Goal: Browse casually

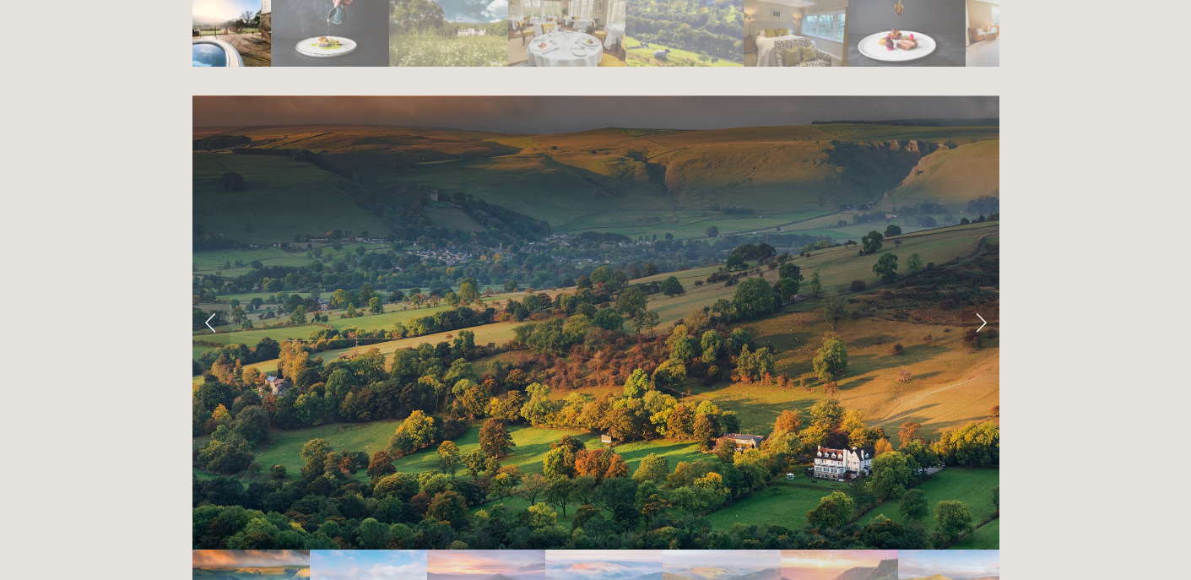
scroll to position [3298, 0]
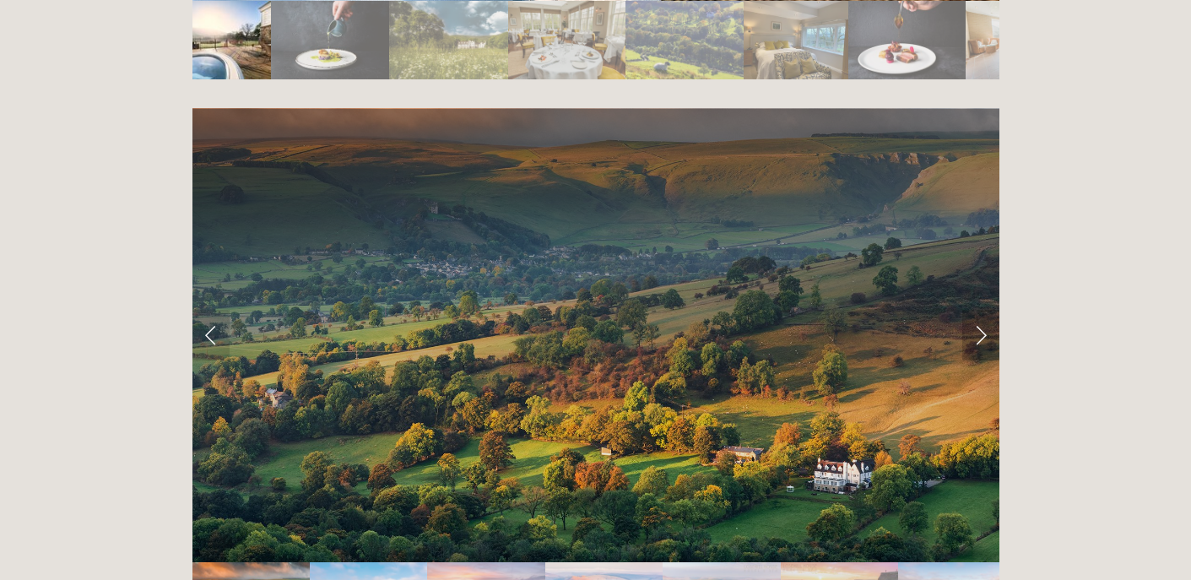
click at [985, 310] on link "Next Slide" at bounding box center [980, 335] width 37 height 51
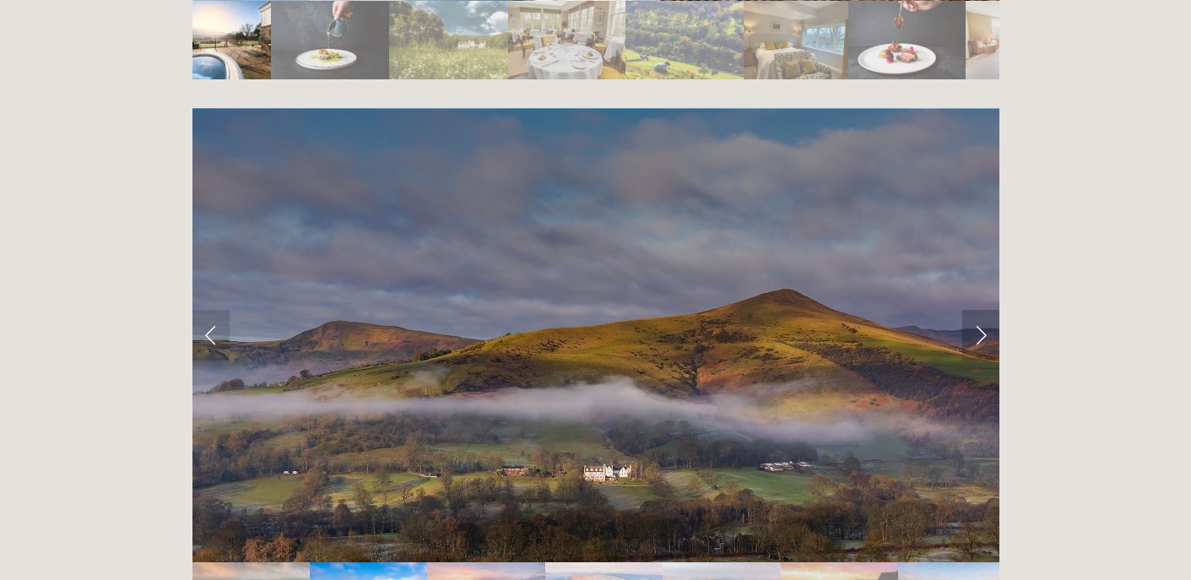
click at [979, 310] on link "Next Slide" at bounding box center [980, 335] width 37 height 51
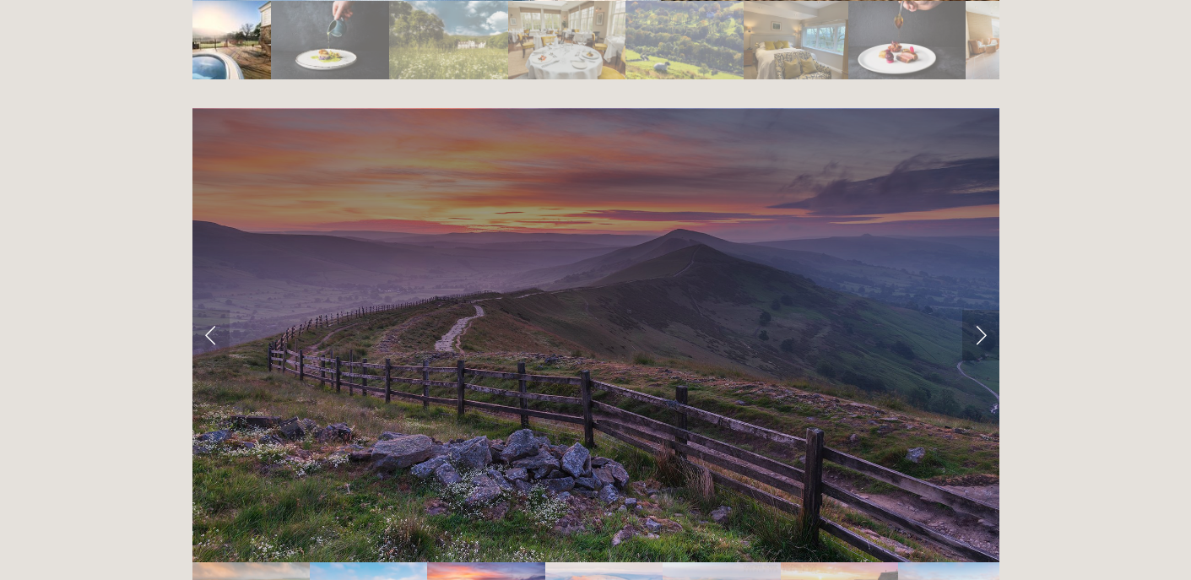
click at [979, 310] on link "Next Slide" at bounding box center [980, 335] width 37 height 51
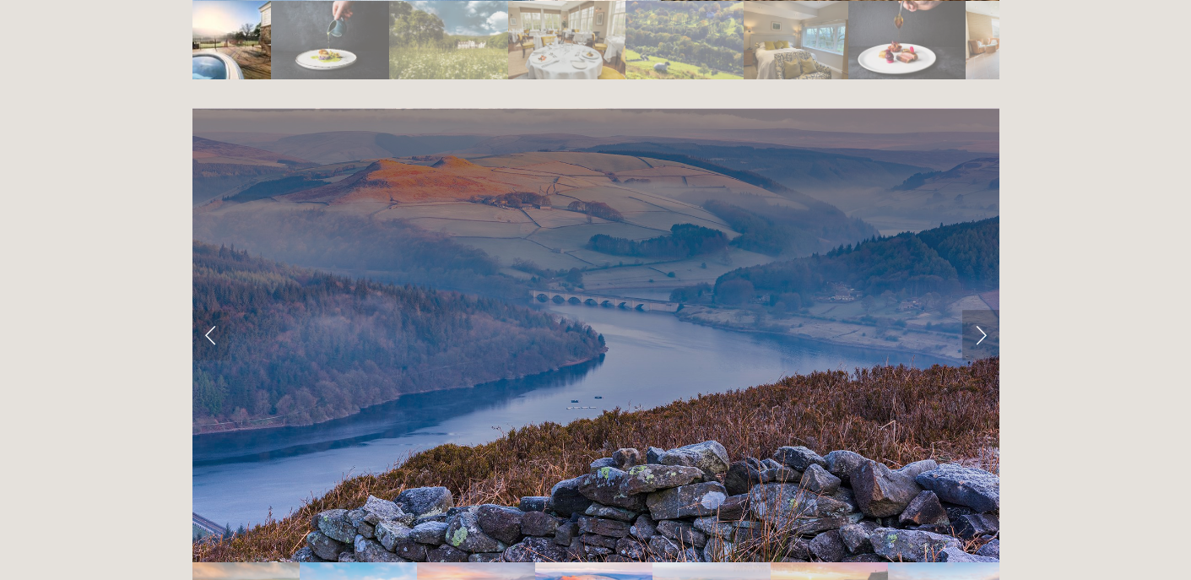
click at [979, 310] on link "Next Slide" at bounding box center [980, 335] width 37 height 51
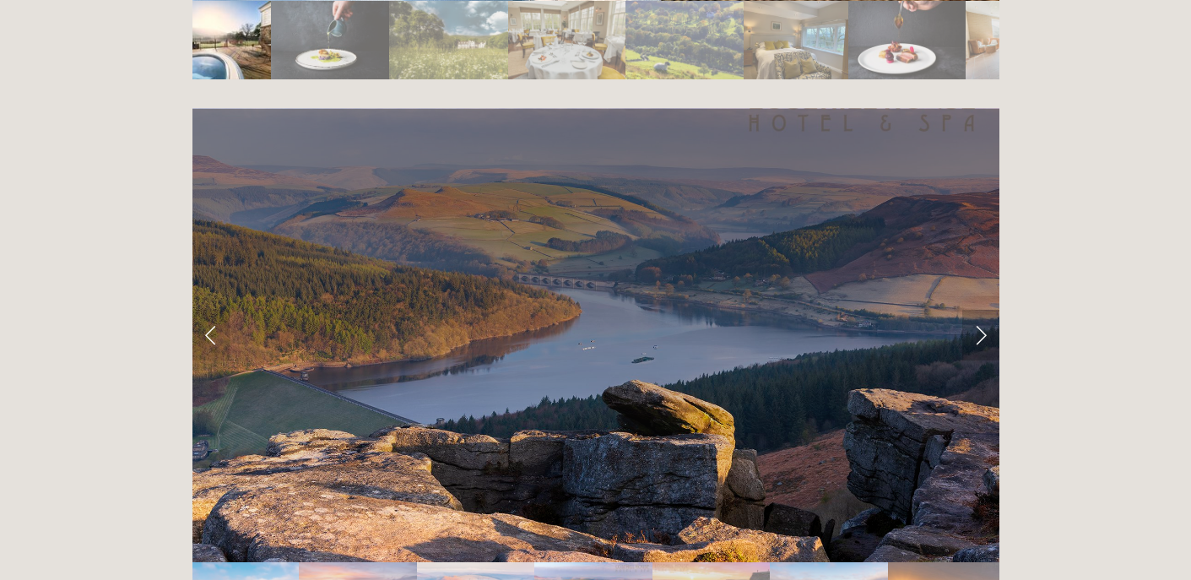
click at [979, 310] on link "Next Slide" at bounding box center [980, 335] width 37 height 51
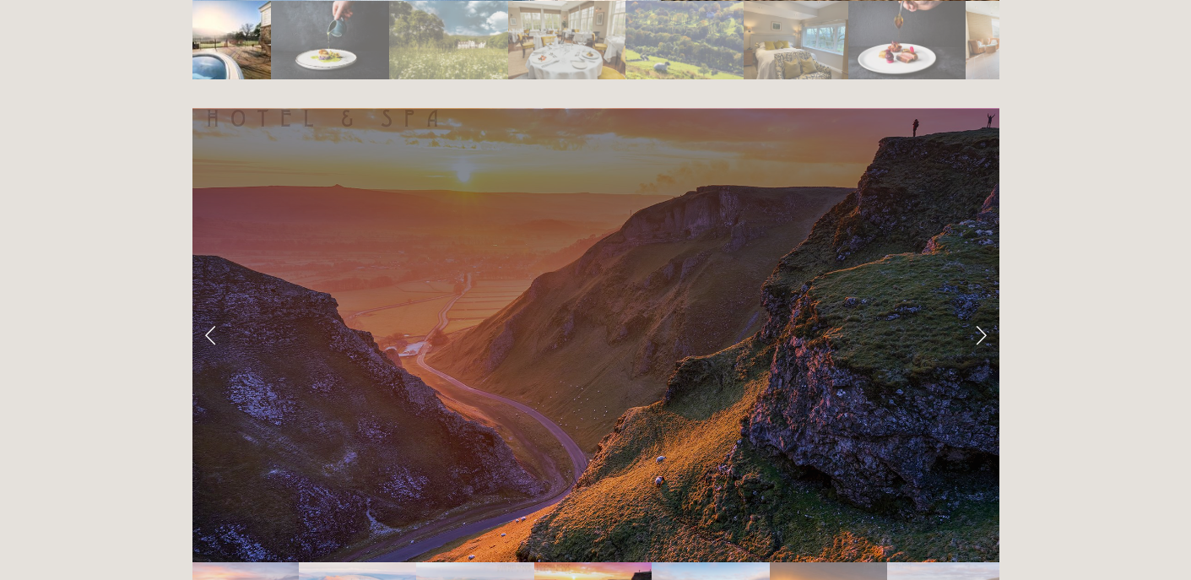
click at [979, 310] on link "Next Slide" at bounding box center [980, 335] width 37 height 51
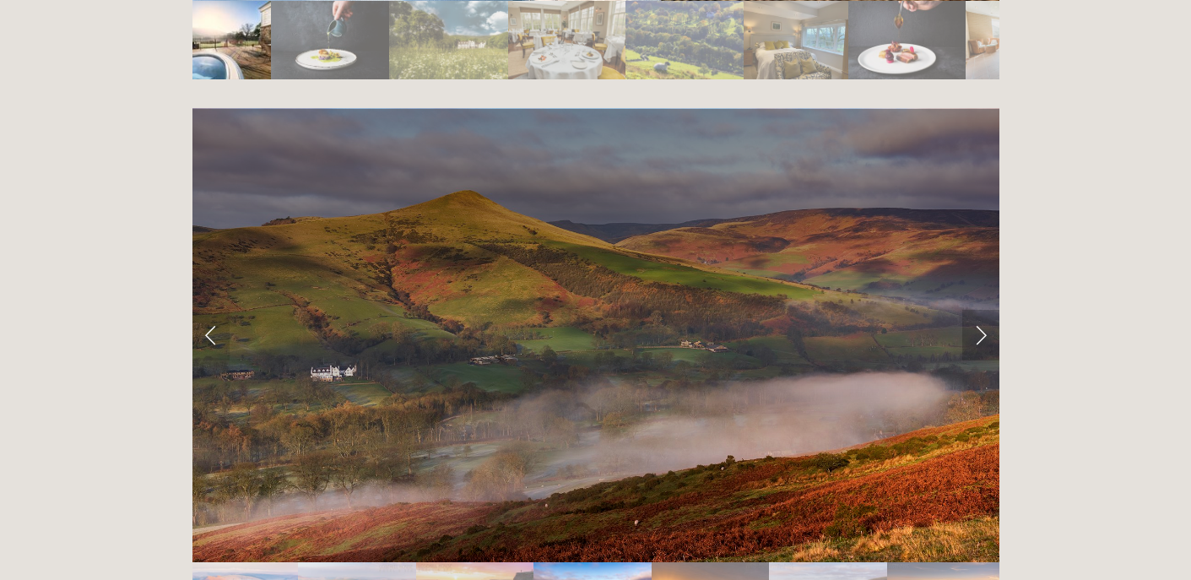
click at [979, 310] on link "Next Slide" at bounding box center [980, 335] width 37 height 51
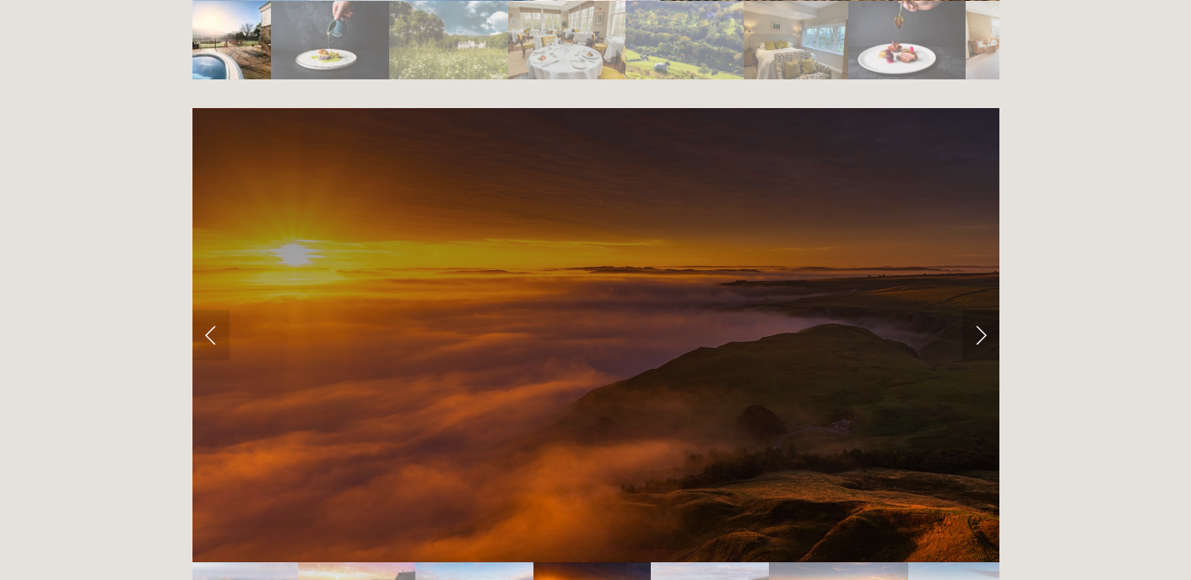
click at [979, 310] on link "Next Slide" at bounding box center [980, 335] width 37 height 51
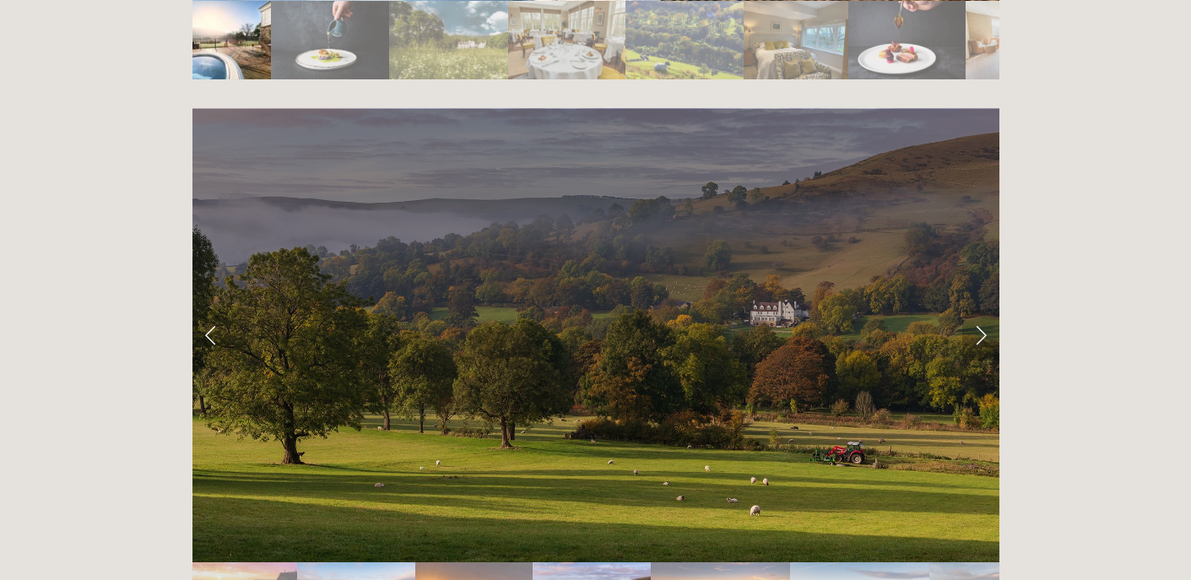
click at [979, 310] on link "Next Slide" at bounding box center [980, 335] width 37 height 51
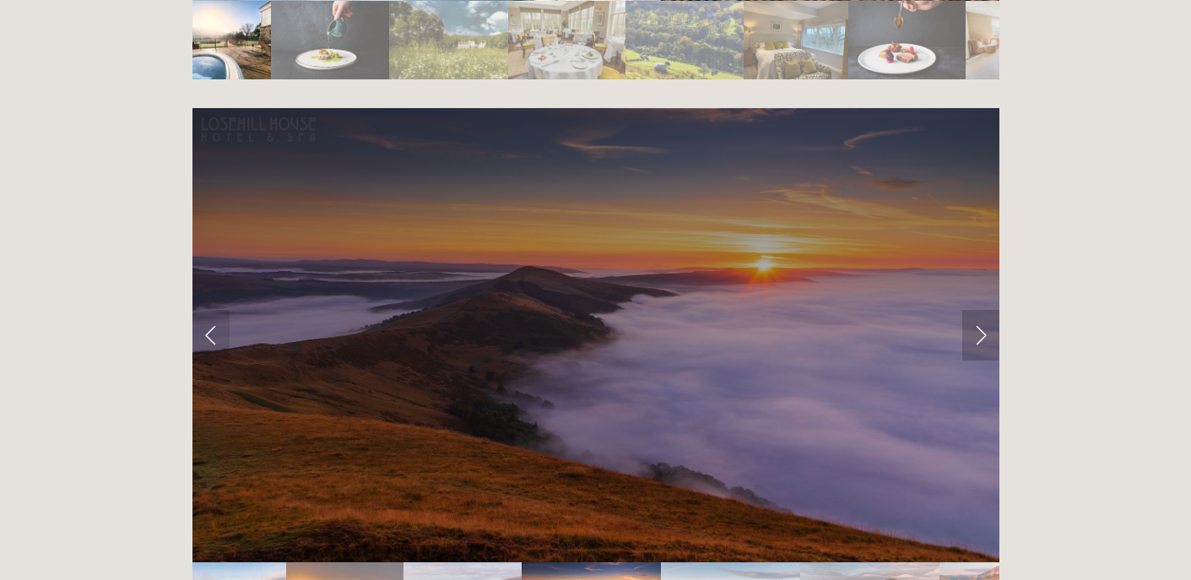
click at [979, 310] on link "Next Slide" at bounding box center [980, 335] width 37 height 51
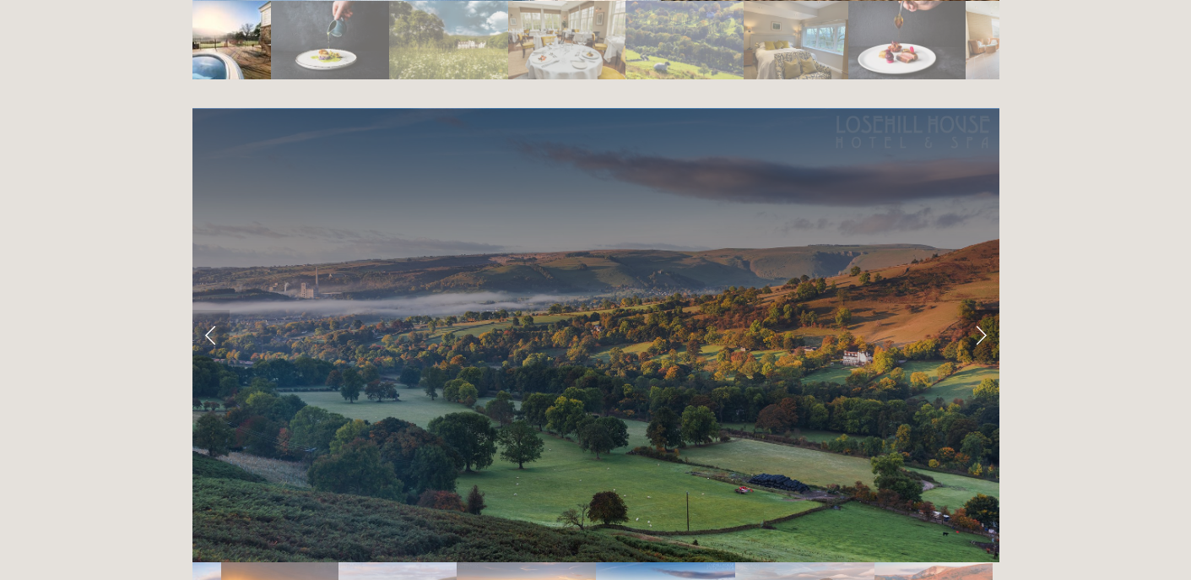
click at [979, 310] on link "Next Slide" at bounding box center [980, 335] width 37 height 51
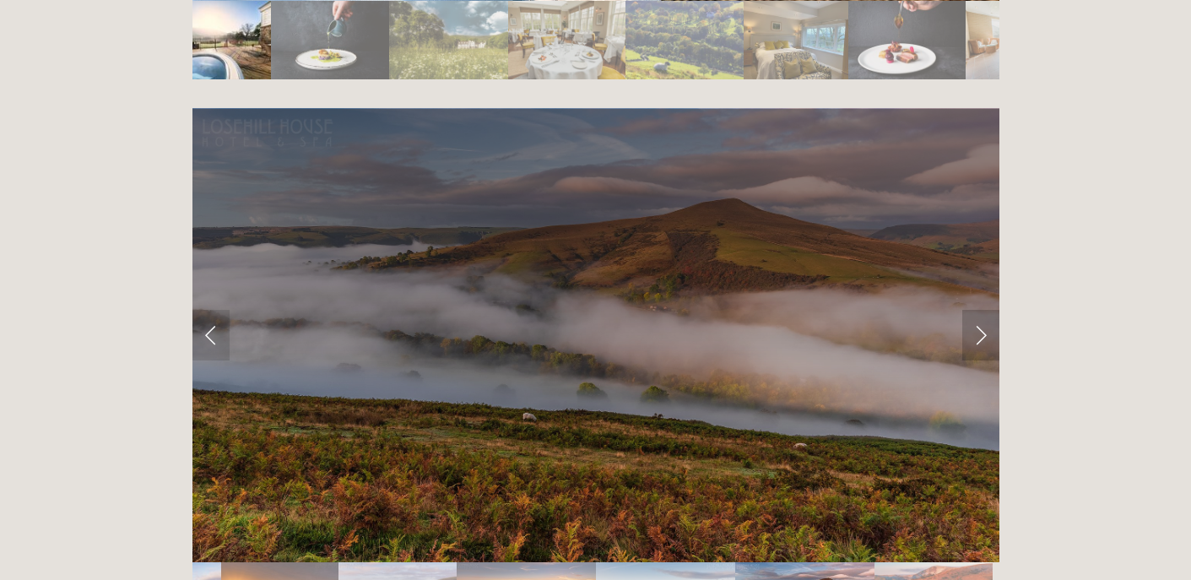
click at [979, 310] on link "Next Slide" at bounding box center [980, 335] width 37 height 51
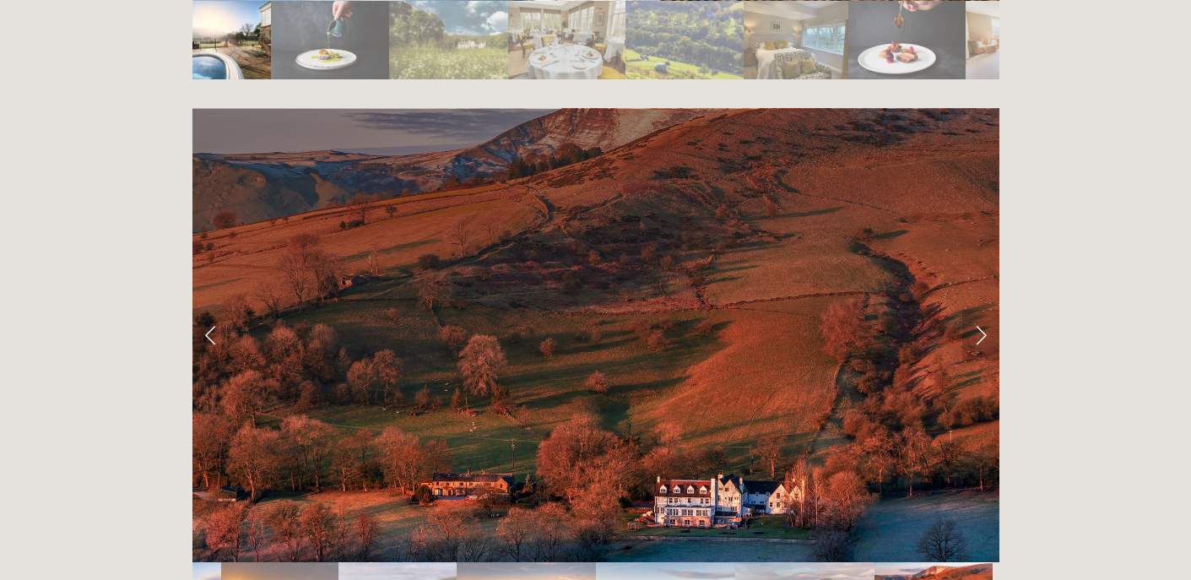
click at [979, 310] on link "Next Slide" at bounding box center [980, 335] width 37 height 51
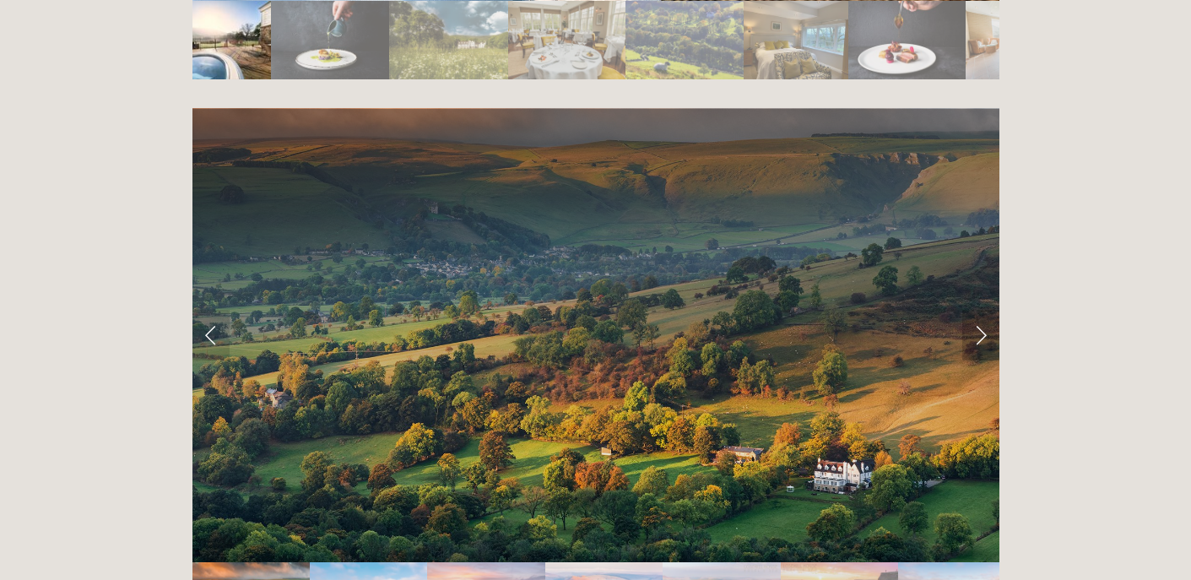
click at [979, 310] on link "Next Slide" at bounding box center [980, 335] width 37 height 51
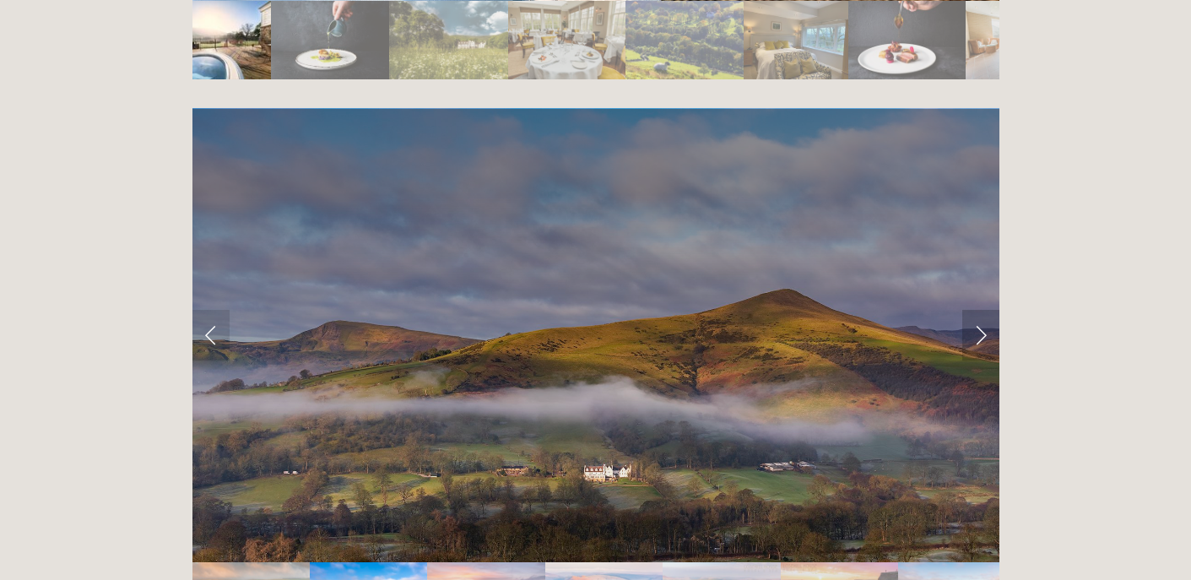
click at [979, 310] on link "Next Slide" at bounding box center [980, 335] width 37 height 51
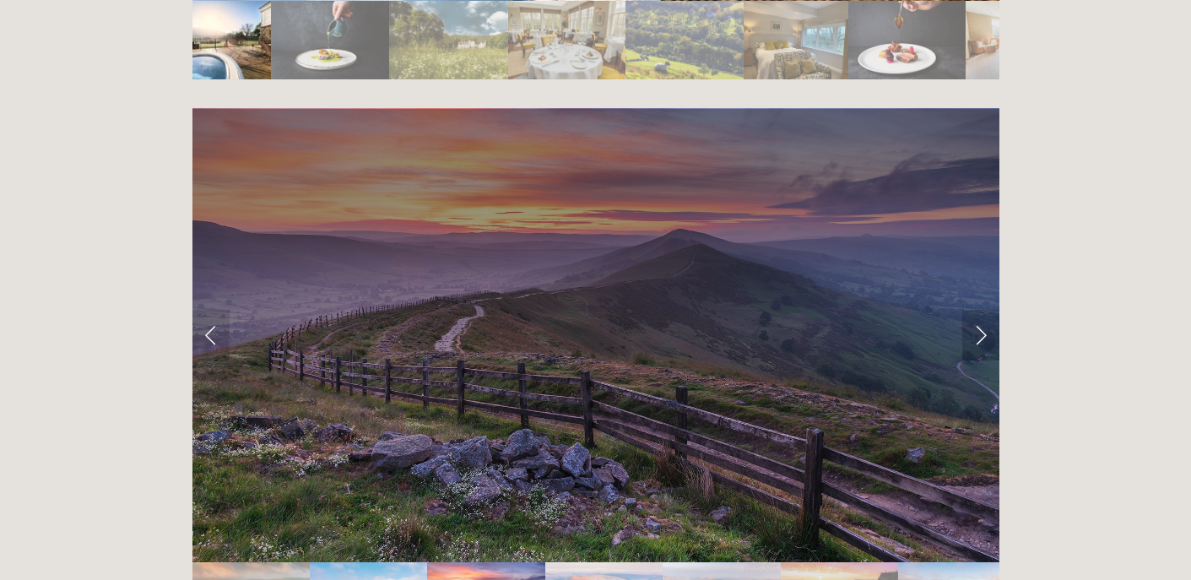
click at [979, 310] on link "Next Slide" at bounding box center [980, 335] width 37 height 51
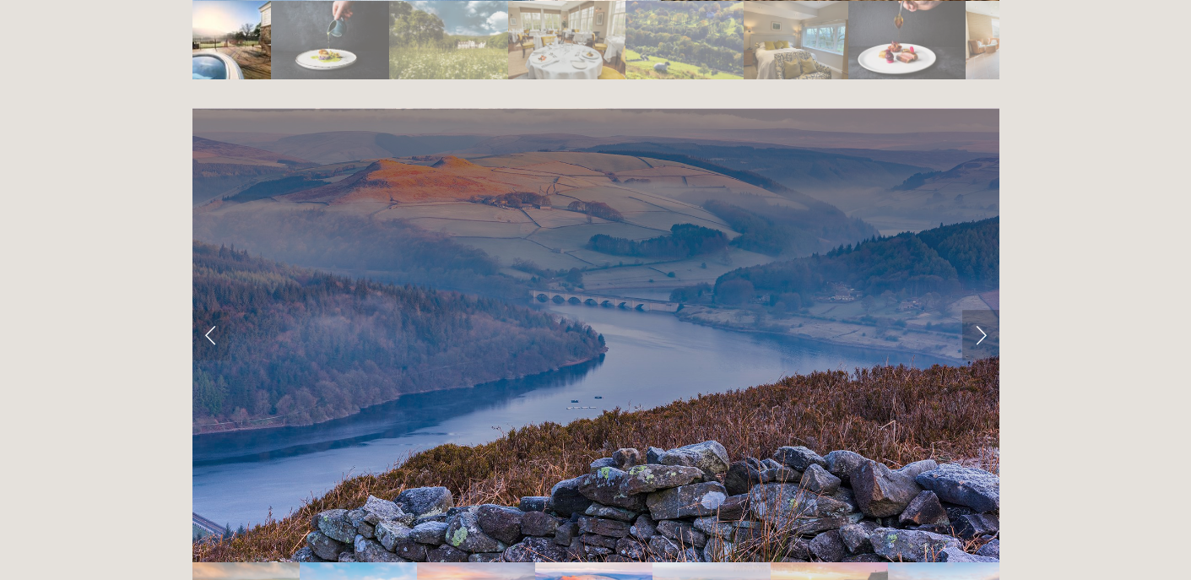
click at [979, 310] on link "Next Slide" at bounding box center [980, 335] width 37 height 51
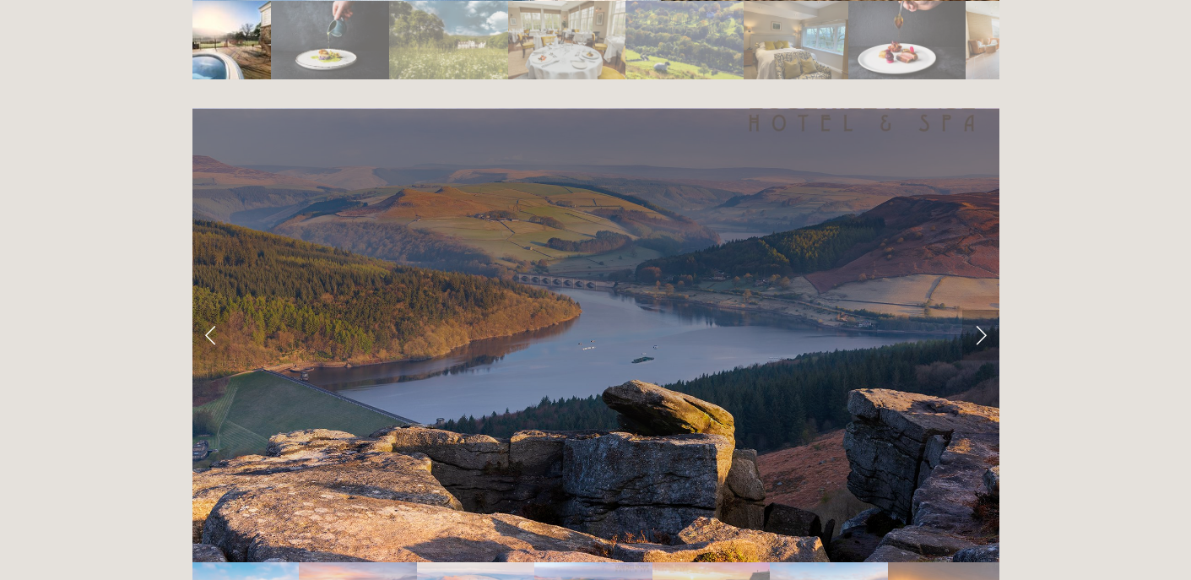
click at [979, 310] on link "Next Slide" at bounding box center [980, 335] width 37 height 51
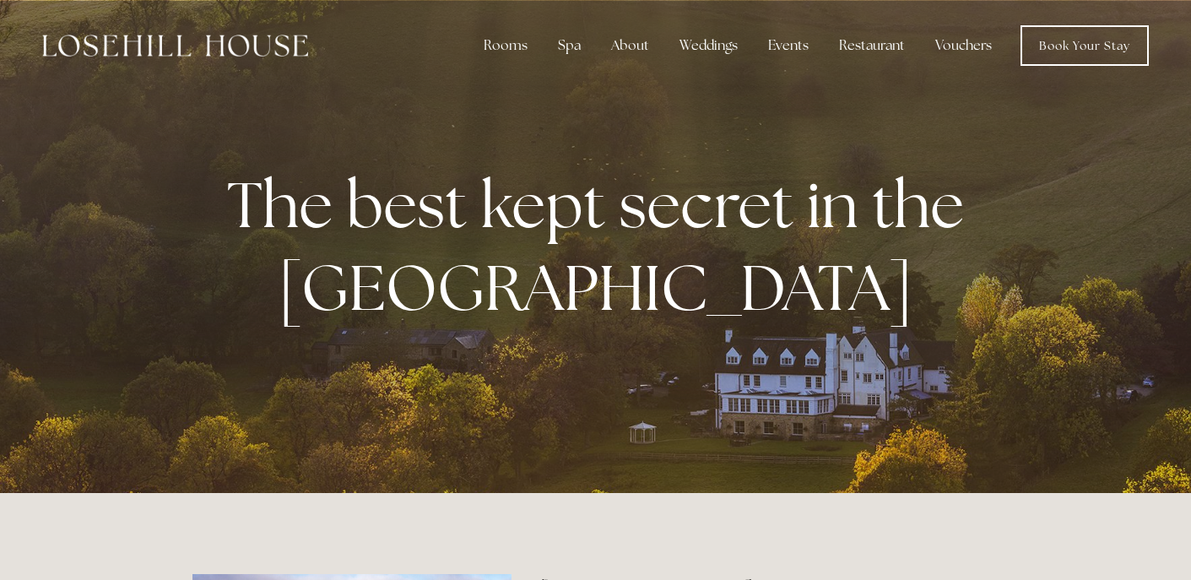
scroll to position [0, 0]
